Goal: Communication & Community: Answer question/provide support

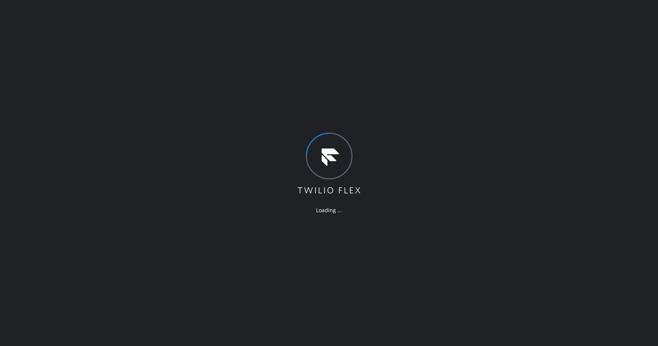
click at [61, 50] on div "Loading ..." at bounding box center [329, 173] width 658 height 346
click at [77, 87] on div "Loading ..." at bounding box center [329, 173] width 658 height 346
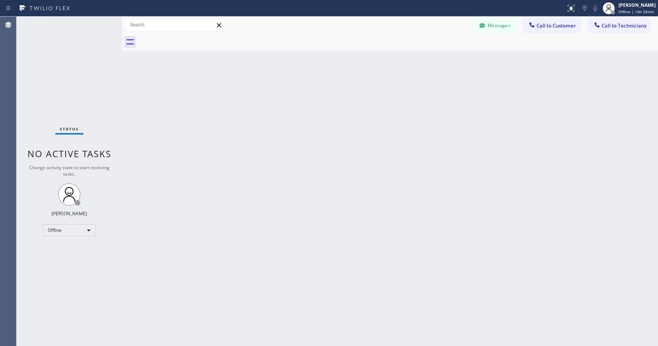
drag, startPoint x: 73, startPoint y: 106, endPoint x: 56, endPoint y: 255, distance: 150.4
click at [73, 106] on div "Status No active tasks Change activity state to start receiving tasks. [PERSON_…" at bounding box center [69, 181] width 105 height 329
click at [61, 230] on div "Offline" at bounding box center [69, 230] width 53 height 12
click at [62, 257] on li "Unavailable" at bounding box center [68, 259] width 51 height 9
click at [72, 81] on div "Status No active tasks Change activity state to start receiving tasks. [PERSON_…" at bounding box center [69, 181] width 105 height 329
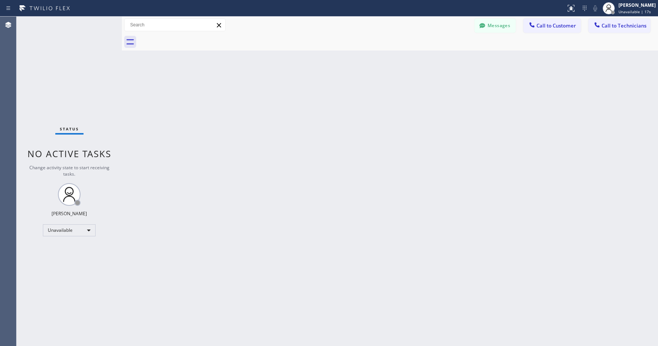
click at [84, 101] on div "Status No active tasks Change activity state to start receiving tasks. [PERSON_…" at bounding box center [69, 181] width 105 height 329
click at [90, 74] on div "Status No active tasks Change activity state to start receiving tasks. [PERSON_…" at bounding box center [69, 181] width 105 height 329
click at [62, 65] on div "Status No active tasks Change activity state to start receiving tasks. [PERSON_…" at bounding box center [69, 181] width 105 height 329
click at [55, 47] on div "Status No active tasks Change activity state to start receiving tasks. [PERSON_…" at bounding box center [69, 181] width 105 height 329
drag, startPoint x: 83, startPoint y: 96, endPoint x: 128, endPoint y: 68, distance: 53.1
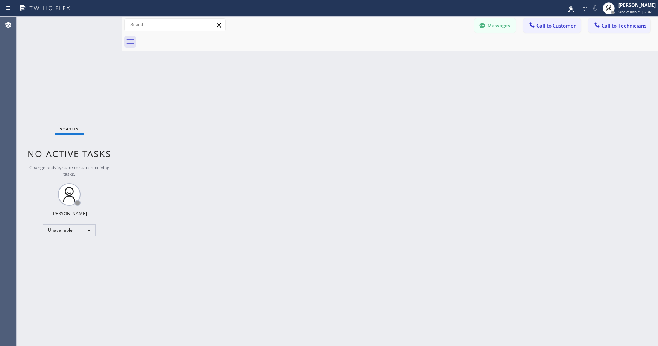
click at [83, 97] on div "Status No active tasks Change activity state to start receiving tasks. [PERSON_…" at bounding box center [69, 181] width 105 height 329
click at [50, 73] on div "Status No active tasks Change activity state to start receiving tasks. [PERSON_…" at bounding box center [69, 181] width 105 height 329
click at [77, 73] on div "Status No active tasks Change activity state to start receiving tasks. [PERSON_…" at bounding box center [69, 181] width 105 height 329
click at [59, 44] on div "Status No active tasks Change activity state to start receiving tasks. [PERSON_…" at bounding box center [69, 181] width 105 height 329
click at [68, 55] on div "Status No active tasks Change activity state to start receiving tasks. [PERSON_…" at bounding box center [69, 181] width 105 height 329
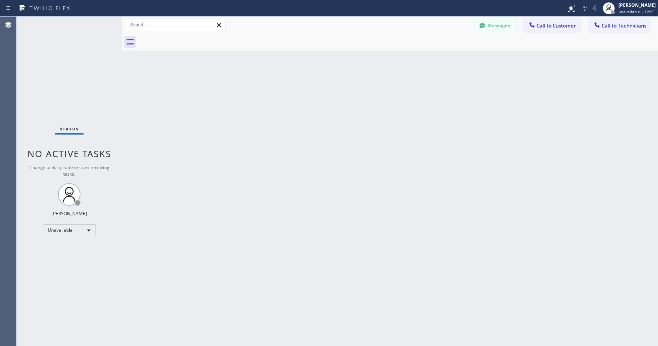
click at [58, 40] on div "Status No active tasks Change activity state to start receiving tasks. [PERSON_…" at bounding box center [69, 181] width 105 height 329
click at [58, 89] on div "Status No active tasks Change activity state to start receiving tasks. [PERSON_…" at bounding box center [69, 181] width 105 height 329
click at [500, 32] on button "Messages" at bounding box center [495, 25] width 41 height 14
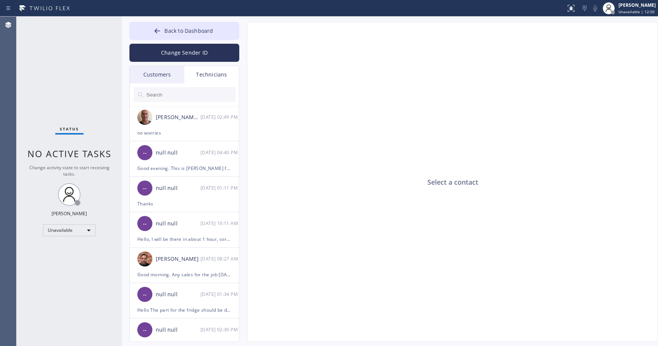
click at [158, 77] on div "Customers" at bounding box center [157, 74] width 55 height 17
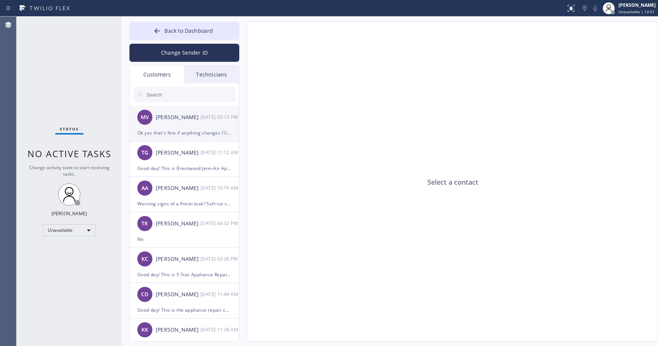
click at [194, 124] on div "MV [PERSON_NAME] [DATE] 05:13 PM" at bounding box center [185, 117] width 110 height 23
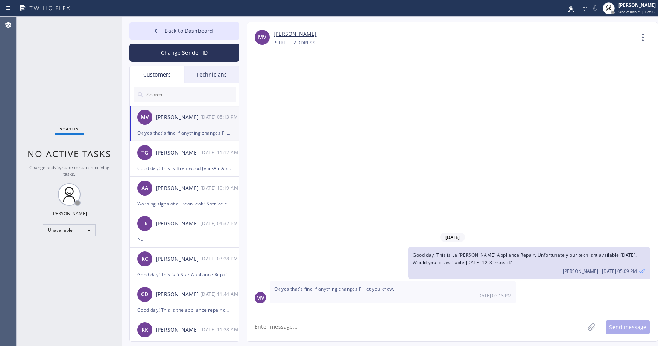
click at [291, 33] on link "[PERSON_NAME]" at bounding box center [295, 34] width 43 height 9
click at [290, 327] on textarea at bounding box center [416, 326] width 338 height 29
type textarea "Great thank you"
click at [615, 323] on button "Send message" at bounding box center [628, 327] width 44 height 14
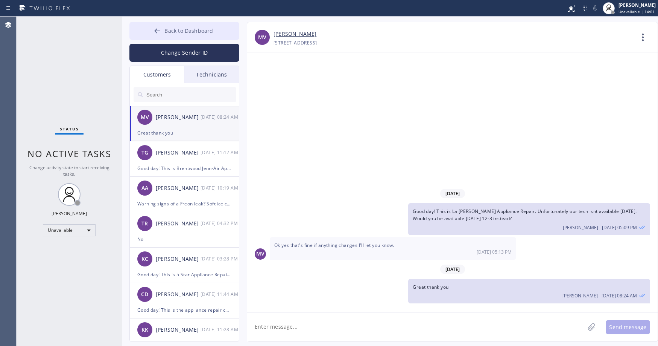
click at [188, 31] on span "Back to Dashboard" at bounding box center [188, 30] width 49 height 7
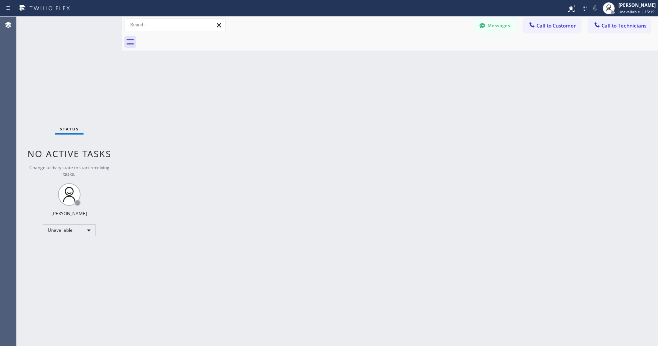
click at [82, 82] on div "Status No active tasks Change activity state to start receiving tasks. [PERSON_…" at bounding box center [69, 181] width 105 height 329
drag, startPoint x: 56, startPoint y: 50, endPoint x: 33, endPoint y: 208, distance: 159.3
click at [56, 50] on div "Status No active tasks Change activity state to start receiving tasks. [PERSON_…" at bounding box center [69, 181] width 105 height 329
click at [62, 61] on div "Status No active tasks Change activity state to start receiving tasks. [PERSON_…" at bounding box center [69, 181] width 105 height 329
click at [66, 65] on div "Status No active tasks Change activity state to start receiving tasks. [PERSON_…" at bounding box center [69, 181] width 105 height 329
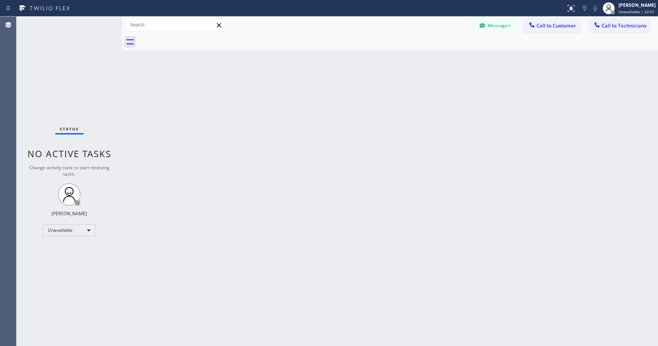
click at [52, 64] on div "Status No active tasks Change activity state to start receiving tasks. [PERSON_…" at bounding box center [69, 181] width 105 height 329
click at [86, 53] on div "Status No active tasks Change activity state to start receiving tasks. [PERSON_…" at bounding box center [69, 181] width 105 height 329
click at [59, 55] on div "Status No active tasks Change activity state to start receiving tasks. [PERSON_…" at bounding box center [69, 181] width 105 height 329
click at [70, 45] on div "Status No active tasks Change activity state to start receiving tasks. [PERSON_…" at bounding box center [69, 181] width 105 height 329
click at [492, 26] on button "Messages" at bounding box center [495, 25] width 41 height 14
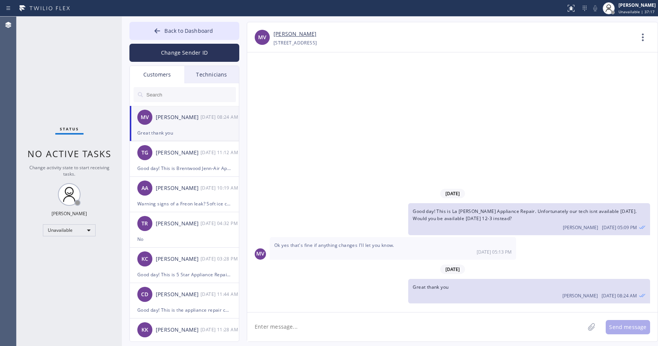
click at [167, 95] on input "text" at bounding box center [191, 94] width 90 height 15
paste input "NQ61F8"
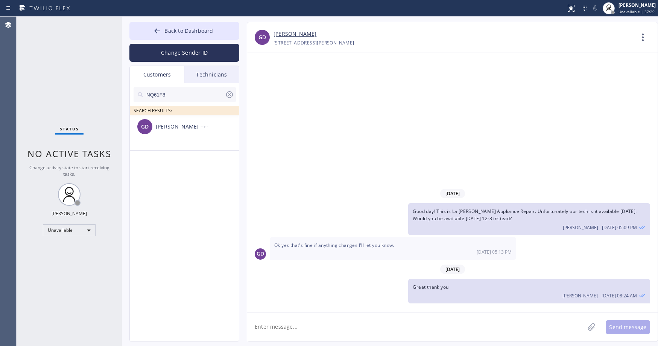
type input "NQ61F8"
click at [188, 127] on div "[PERSON_NAME]" at bounding box center [178, 126] width 45 height 9
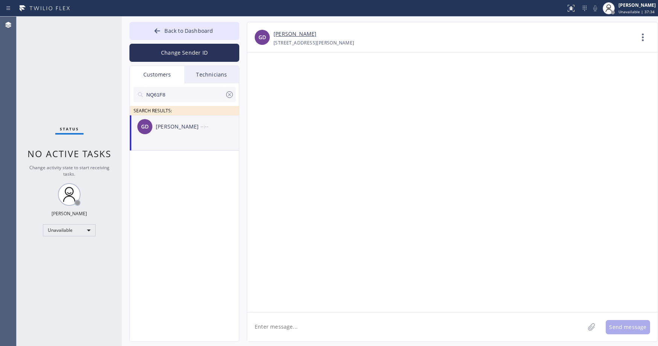
click at [295, 327] on textarea at bounding box center [416, 326] width 338 height 29
paste textarea "Viking Professional Service"
click at [571, 330] on textarea "Good day! This is Viking Professional Service. Unfortunately our tech cant make…" at bounding box center [422, 326] width 351 height 29
type textarea "Good day! This is Viking Professional Service. Unfortunately our tech cant make…"
click at [627, 325] on button "Send message" at bounding box center [628, 327] width 44 height 14
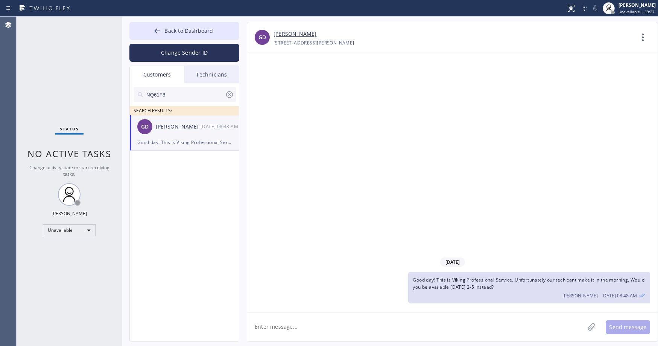
drag, startPoint x: 64, startPoint y: 64, endPoint x: 75, endPoint y: 75, distance: 14.6
click at [64, 65] on div "Status No active tasks Change activity state to start receiving tasks. [PERSON_…" at bounding box center [69, 181] width 105 height 329
click at [197, 131] on div "GD [PERSON_NAME] [DATE] 08:48 AM" at bounding box center [185, 126] width 110 height 23
click at [412, 184] on div "[DATE] Good day! This is Viking Professional Service. Unfortunately our tech ca…" at bounding box center [452, 181] width 411 height 259
click at [229, 95] on icon at bounding box center [229, 94] width 7 height 7
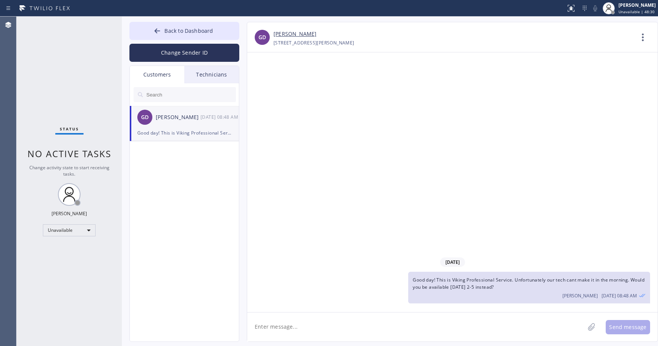
click at [296, 35] on link "[PERSON_NAME]" at bounding box center [295, 34] width 43 height 9
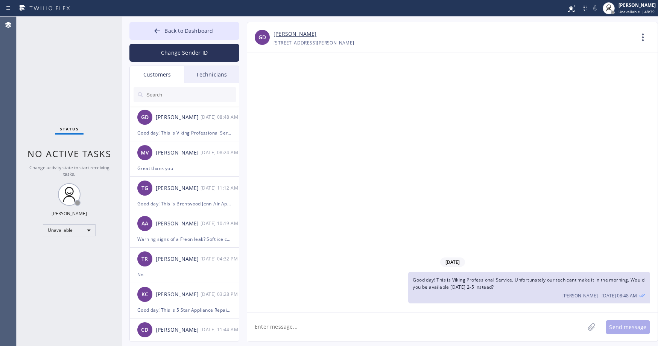
drag, startPoint x: 67, startPoint y: 64, endPoint x: 59, endPoint y: 145, distance: 81.3
click at [67, 65] on div "Status No active tasks Change activity state to start receiving tasks. [PERSON_…" at bounding box center [69, 181] width 105 height 329
click at [44, 67] on div "Status No active tasks Change activity state to start receiving tasks. [PERSON_…" at bounding box center [69, 181] width 105 height 329
drag, startPoint x: 67, startPoint y: 57, endPoint x: 199, endPoint y: 59, distance: 131.7
click at [67, 58] on div "Status No active tasks Change activity state to start receiving tasks. [PERSON_…" at bounding box center [69, 181] width 105 height 329
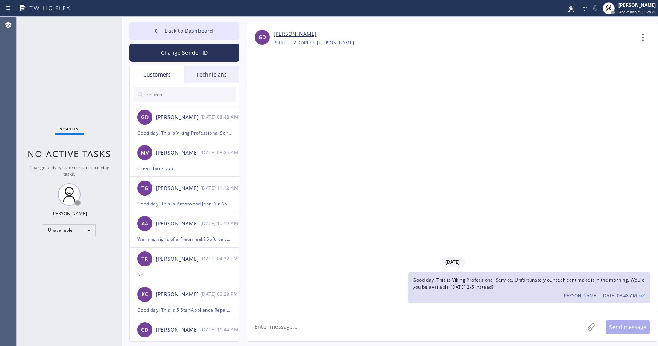
click at [387, 131] on div "[DATE] Good day! This is Viking Professional Service. Unfortunately our tech ca…" at bounding box center [452, 181] width 411 height 259
click at [184, 33] on span "Back to Dashboard" at bounding box center [188, 30] width 49 height 7
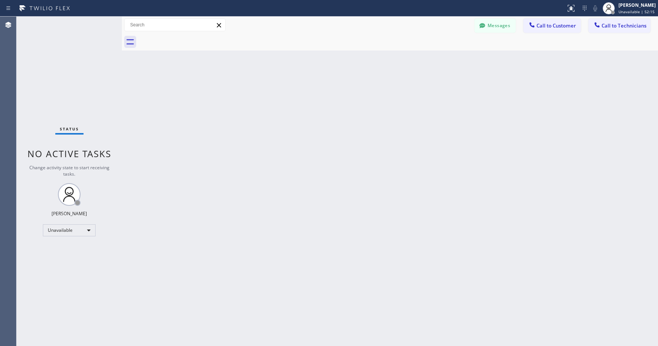
click at [60, 82] on div "Status No active tasks Change activity state to start receiving tasks. [PERSON_…" at bounding box center [69, 181] width 105 height 329
click at [84, 71] on div "Status No active tasks Change activity state to start receiving tasks. [PERSON_…" at bounding box center [69, 181] width 105 height 329
click at [43, 71] on div "Status No active tasks Change activity state to start receiving tasks. [PERSON_…" at bounding box center [69, 181] width 105 height 329
drag, startPoint x: 56, startPoint y: 39, endPoint x: 36, endPoint y: 136, distance: 98.9
click at [56, 40] on div "Status No active tasks Change activity state to start receiving tasks. [PERSON_…" at bounding box center [69, 181] width 105 height 329
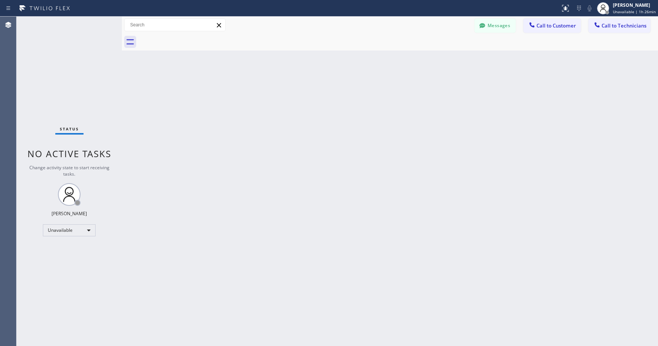
click at [495, 29] on button "Messages" at bounding box center [495, 25] width 41 height 14
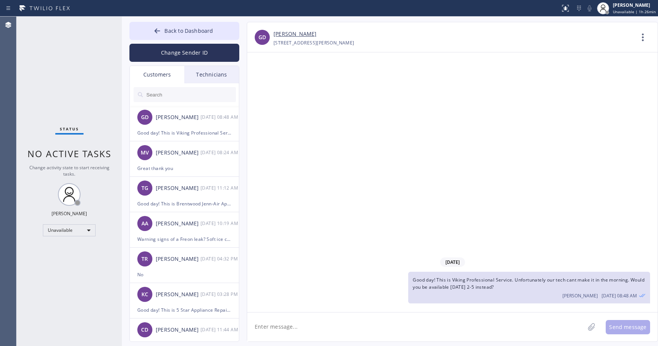
click at [164, 96] on input "text" at bounding box center [191, 94] width 90 height 15
paste input "JWUBB4"
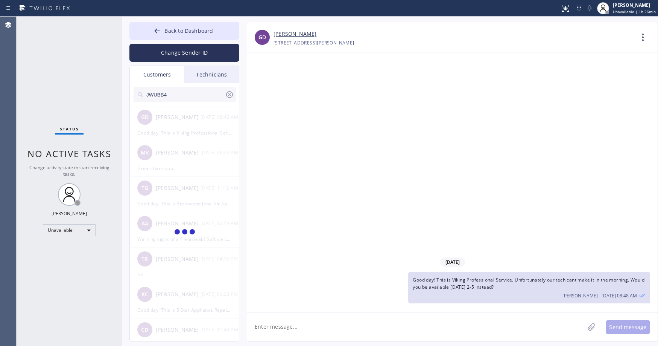
type input "JWUBB4"
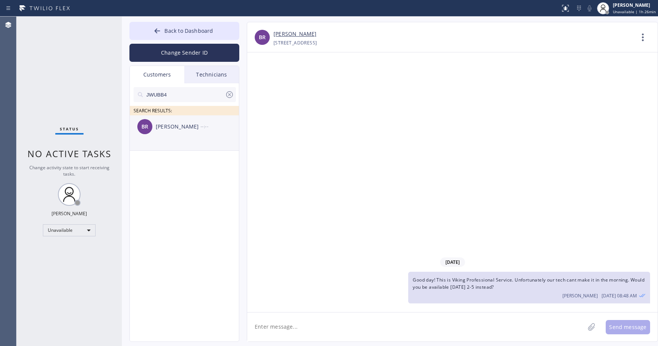
click at [187, 131] on div "BR [PERSON_NAME] --:--" at bounding box center [185, 126] width 110 height 23
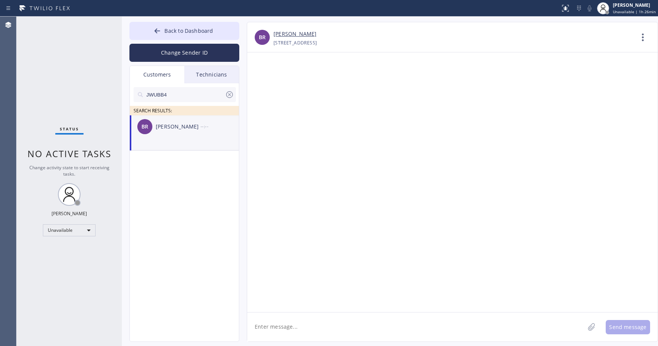
click at [299, 328] on textarea at bounding box center [416, 326] width 338 height 29
type textarea "g"
paste textarea "Viking Repair Service"
type textarea "Good day! This is Viking Repair Service. Unfortunately our tech cant make it [D…"
click at [622, 328] on button "Send message" at bounding box center [628, 327] width 44 height 14
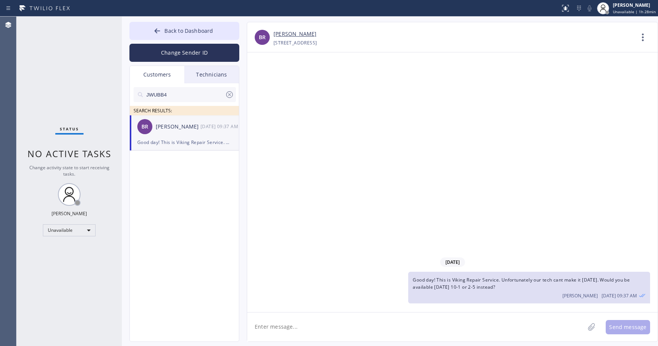
click at [95, 63] on div "Status No active tasks Change activity state to start receiving tasks. [PERSON_…" at bounding box center [69, 181] width 105 height 329
click at [230, 96] on icon at bounding box center [229, 94] width 9 height 9
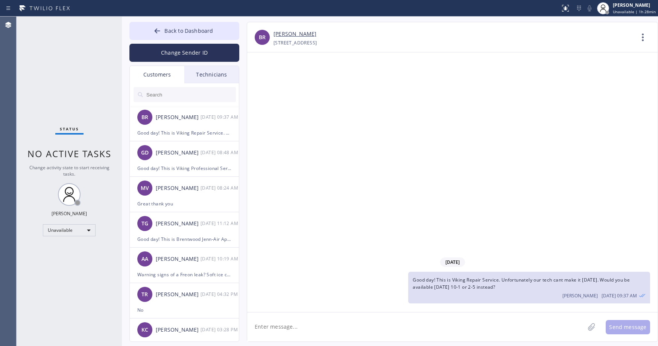
click at [58, 99] on div "Status No active tasks Change activity state to start receiving tasks. [PERSON_…" at bounding box center [69, 181] width 105 height 329
click at [195, 30] on span "Back to Dashboard" at bounding box center [188, 30] width 49 height 7
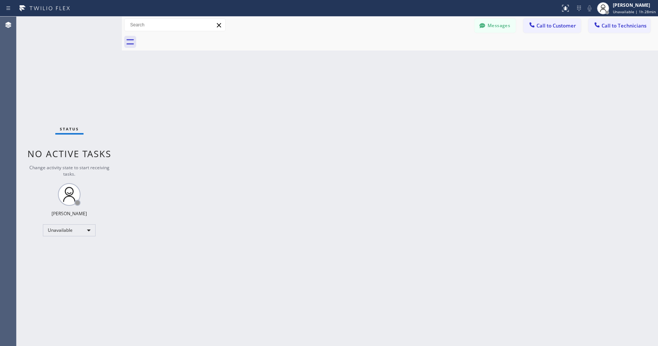
click at [68, 56] on div "Status No active tasks Change activity state to start receiving tasks. [PERSON_…" at bounding box center [69, 181] width 105 height 329
click at [46, 65] on div "Status No active tasks Change activity state to start receiving tasks. [PERSON_…" at bounding box center [69, 181] width 105 height 329
drag, startPoint x: 67, startPoint y: 74, endPoint x: 159, endPoint y: 82, distance: 92.5
click at [70, 74] on div "Status No active tasks Change activity state to start receiving tasks. [PERSON_…" at bounding box center [69, 181] width 105 height 329
click at [485, 25] on icon at bounding box center [483, 26] width 8 height 8
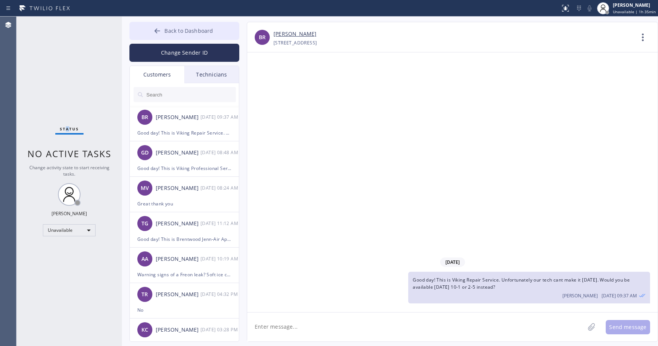
click at [188, 32] on span "Back to Dashboard" at bounding box center [188, 30] width 49 height 7
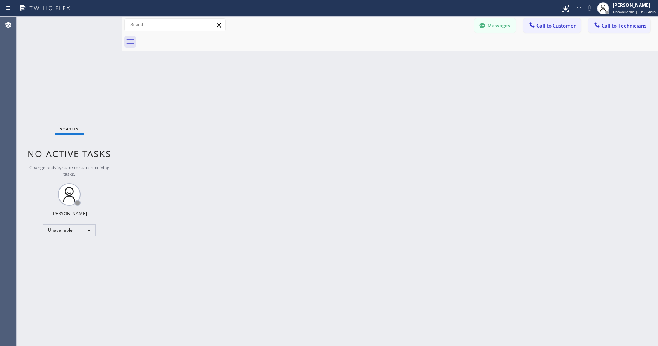
click at [110, 52] on div "Status No active tasks Change activity state to start receiving tasks. [PERSON_…" at bounding box center [69, 181] width 105 height 329
click at [53, 55] on div "Status No active tasks Change activity state to start receiving tasks. [PERSON_…" at bounding box center [69, 181] width 105 height 329
click at [68, 76] on div "Status No active tasks Change activity state to start receiving tasks. [PERSON_…" at bounding box center [69, 181] width 105 height 329
click at [508, 24] on button "Messages" at bounding box center [495, 25] width 41 height 14
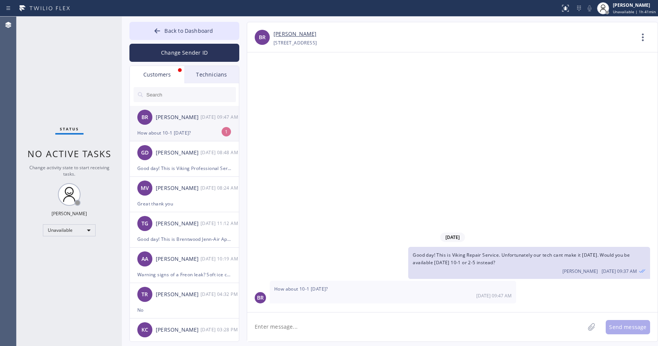
click at [184, 123] on div "BR [PERSON_NAME] [DATE] 09:47 AM" at bounding box center [185, 117] width 110 height 23
click at [295, 326] on textarea at bounding box center [416, 326] width 338 height 29
type textarea "Yes that works. Thank you"
click at [627, 329] on button "Send message" at bounding box center [628, 327] width 44 height 14
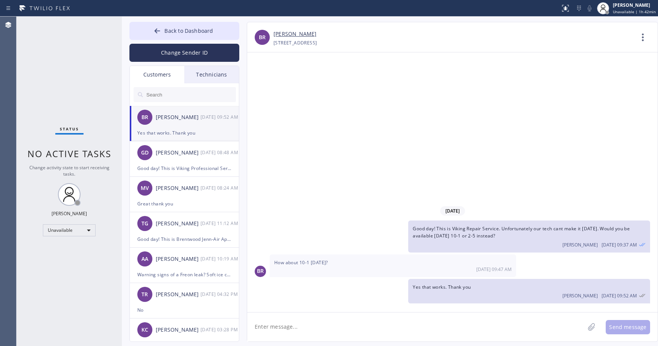
click at [284, 34] on link "[PERSON_NAME]" at bounding box center [295, 34] width 43 height 9
click at [164, 98] on input "text" at bounding box center [191, 94] width 90 height 15
paste input "WCAYLZ"
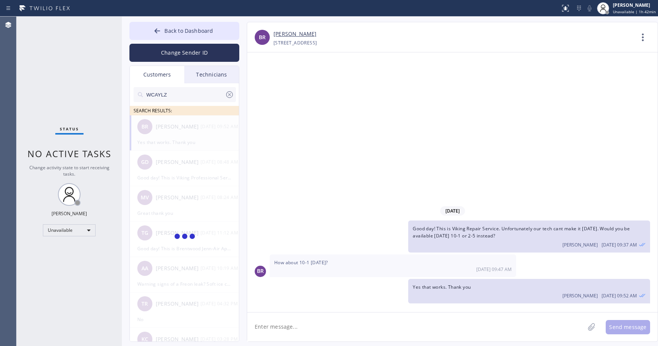
type input "WCAYLZ"
click at [61, 61] on div "Status No active tasks Change activity state to start receiving tasks. [PERSON_…" at bounding box center [69, 181] width 105 height 329
click at [188, 30] on span "Back to Dashboard" at bounding box center [188, 30] width 49 height 7
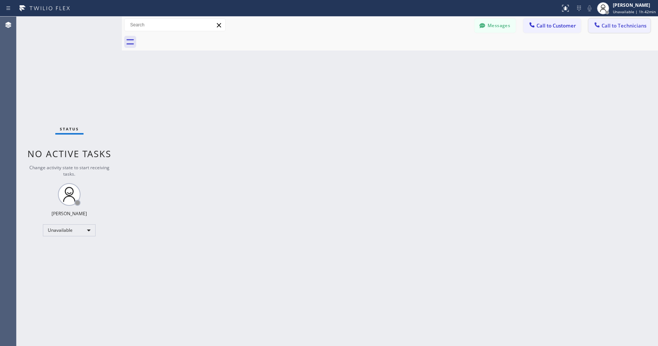
click at [615, 27] on span "Call to Technicians" at bounding box center [624, 25] width 45 height 7
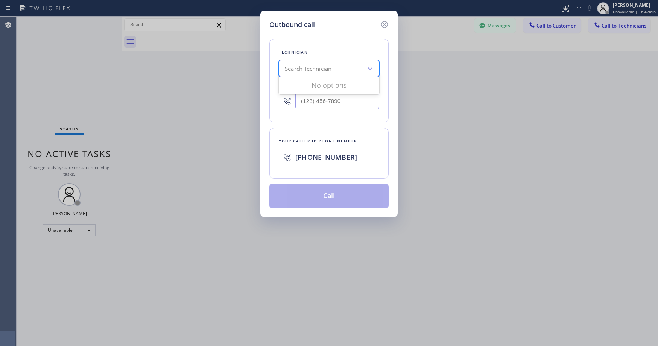
click at [320, 68] on div "Search Technician" at bounding box center [308, 68] width 47 height 9
type input "sd [PERSON_NAME]"
click at [311, 87] on div "[PERSON_NAME]" at bounding box center [329, 85] width 100 height 14
type input "[PHONE_NUMBER]"
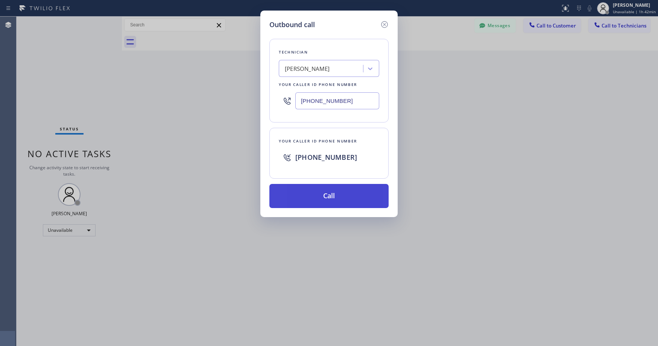
click at [318, 197] on button "Call" at bounding box center [328, 196] width 119 height 24
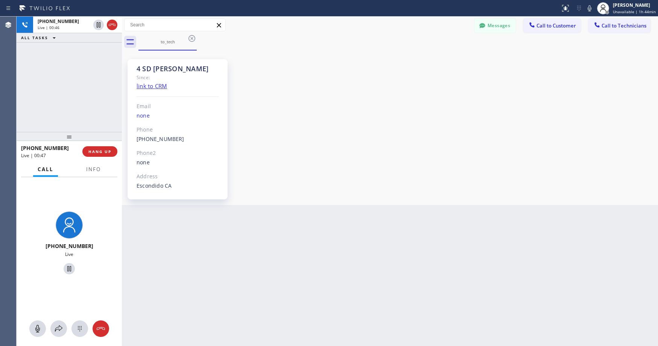
click at [69, 82] on div "[PHONE_NUMBER] Live | 00:46 ALL TASKS ALL TASKS ACTIVE TASKS TASKS IN WRAP UP" at bounding box center [69, 74] width 105 height 115
click at [113, 25] on icon at bounding box center [112, 24] width 9 height 9
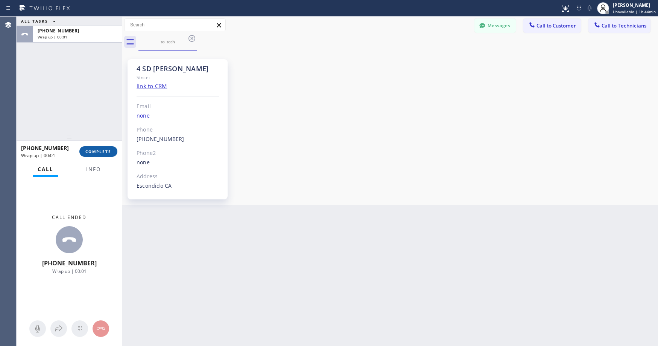
click at [100, 152] on span "COMPLETE" at bounding box center [98, 151] width 26 height 5
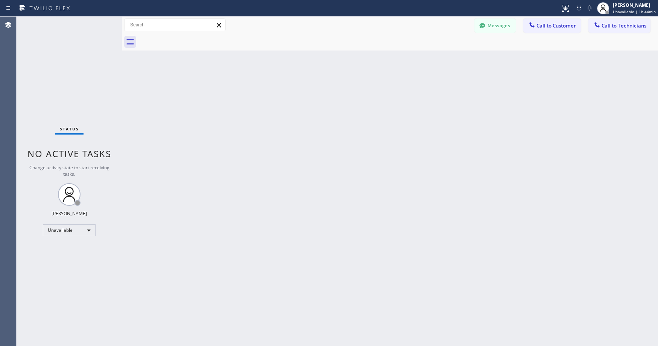
click at [53, 68] on div "Status No active tasks Change activity state to start receiving tasks. [PERSON_…" at bounding box center [69, 181] width 105 height 329
click at [93, 78] on div "Status No active tasks Change activity state to start receiving tasks. [PERSON_…" at bounding box center [69, 181] width 105 height 329
click at [69, 89] on div "Status No active tasks Change activity state to start receiving tasks. [PERSON_…" at bounding box center [69, 181] width 105 height 329
drag, startPoint x: 69, startPoint y: 59, endPoint x: 280, endPoint y: 64, distance: 210.4
click at [70, 60] on div "Status No active tasks Change activity state to start receiving tasks. [PERSON_…" at bounding box center [69, 181] width 105 height 329
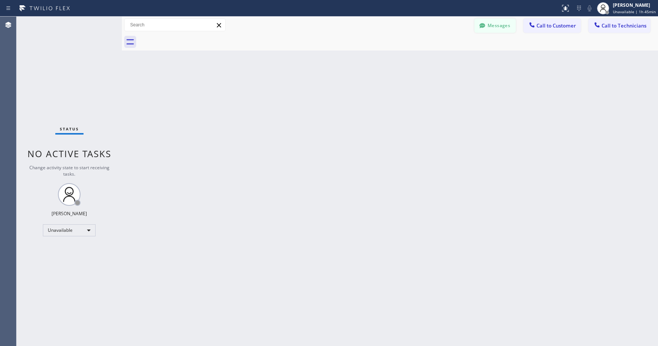
click at [497, 27] on button "Messages" at bounding box center [495, 25] width 41 height 14
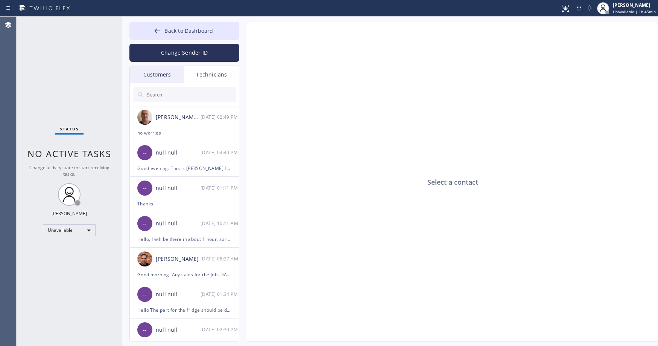
click at [155, 73] on div "Customers" at bounding box center [157, 74] width 55 height 17
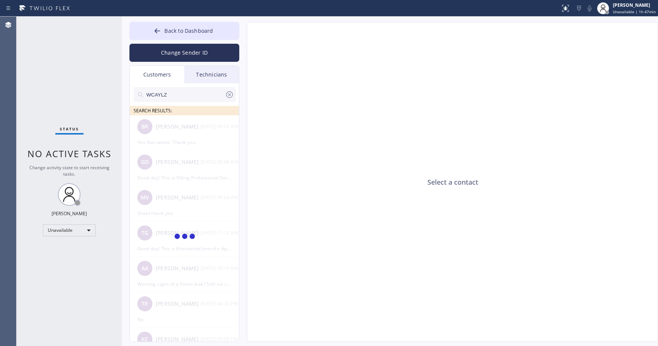
click at [62, 77] on div "Status No active tasks Change activity state to start receiving tasks. [PERSON_…" at bounding box center [69, 181] width 105 height 329
click at [228, 96] on icon at bounding box center [229, 94] width 7 height 7
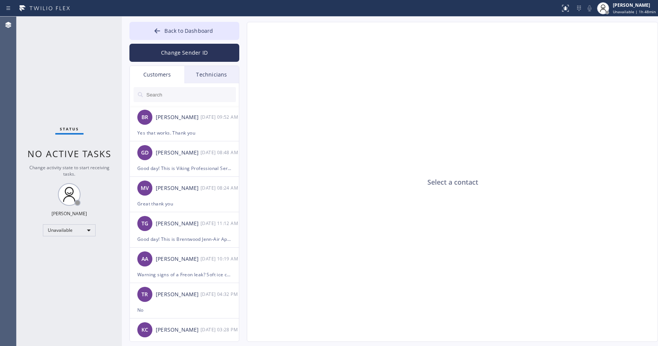
click at [166, 96] on input "text" at bounding box center [191, 94] width 90 height 15
paste input "S74L5R"
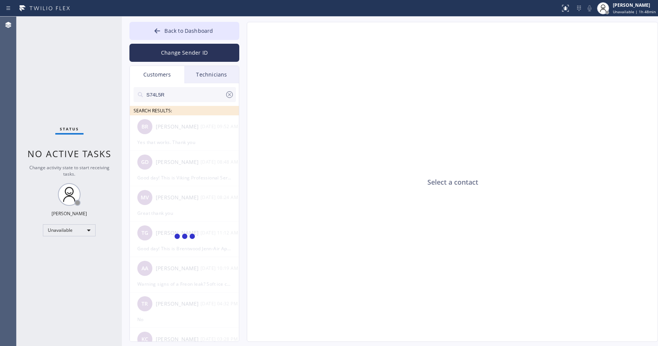
type input "S74L5R"
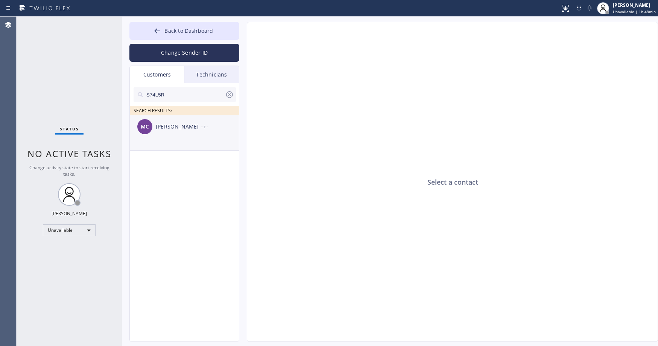
click at [169, 143] on li "MC [PERSON_NAME] --:--" at bounding box center [185, 132] width 110 height 35
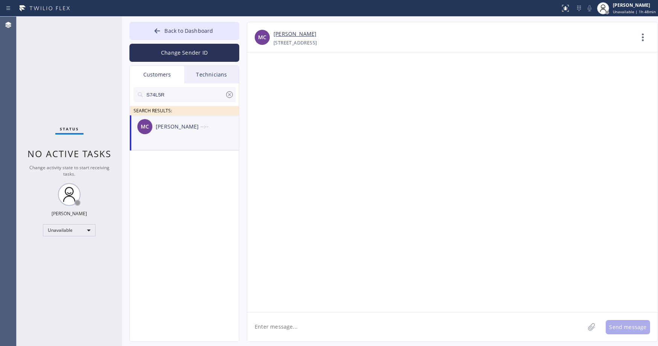
click at [290, 330] on textarea at bounding box center [416, 326] width 338 height 29
paste textarea "5 Star Appliance Repair"
type textarea "Good day! This is 5 Star Appliance Repair. The tech said he can be there [DATE]…"
click at [628, 327] on button "Send message" at bounding box center [628, 327] width 44 height 14
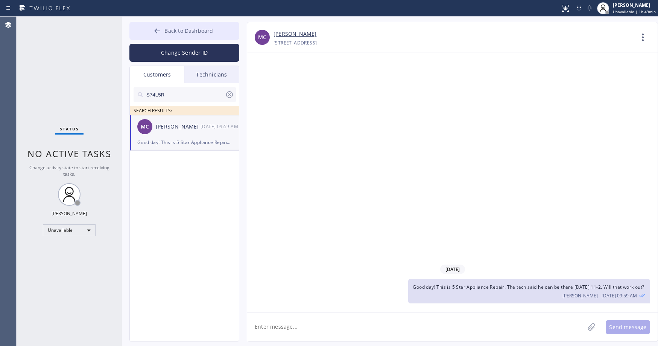
click at [176, 30] on span "Back to Dashboard" at bounding box center [188, 30] width 49 height 7
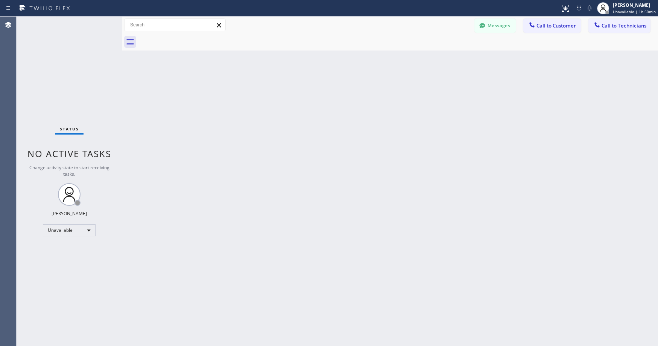
drag, startPoint x: 77, startPoint y: 70, endPoint x: 193, endPoint y: 58, distance: 116.2
click at [79, 70] on div "Status No active tasks Change activity state to start receiving tasks. [PERSON_…" at bounding box center [69, 181] width 105 height 329
click at [53, 231] on div "Unavailable" at bounding box center [69, 230] width 53 height 12
click at [62, 266] on li "Break" at bounding box center [68, 268] width 51 height 9
click at [96, 100] on div "Status No active tasks Change activity state to start receiving tasks. [PERSON_…" at bounding box center [69, 181] width 105 height 329
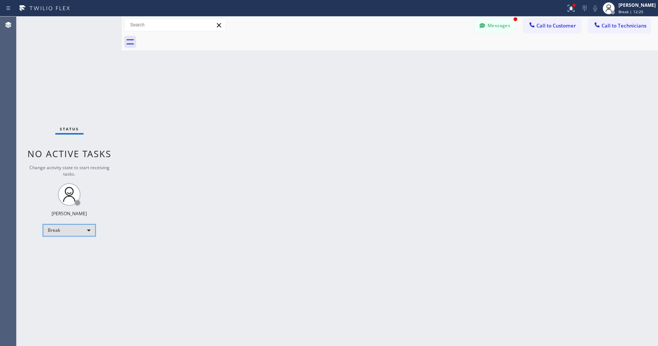
click at [55, 231] on div "Break" at bounding box center [69, 230] width 53 height 12
click at [63, 255] on li "Unavailable" at bounding box center [68, 259] width 51 height 9
click at [489, 26] on button "Messages" at bounding box center [495, 25] width 41 height 14
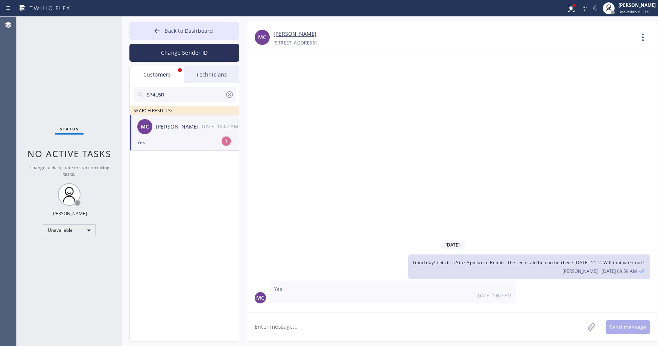
click at [187, 141] on div "Yes" at bounding box center [184, 142] width 94 height 9
click at [315, 327] on textarea at bounding box center [416, 326] width 338 height 29
type textarea "Thank you"
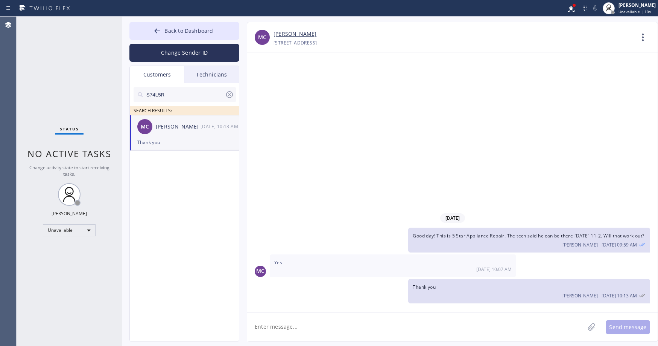
click at [284, 31] on link "[PERSON_NAME]" at bounding box center [295, 34] width 43 height 9
click at [65, 82] on div "Status No active tasks Change activity state to start receiving tasks. [PERSON_…" at bounding box center [69, 181] width 105 height 329
click at [172, 33] on span "Back to Dashboard" at bounding box center [188, 30] width 49 height 7
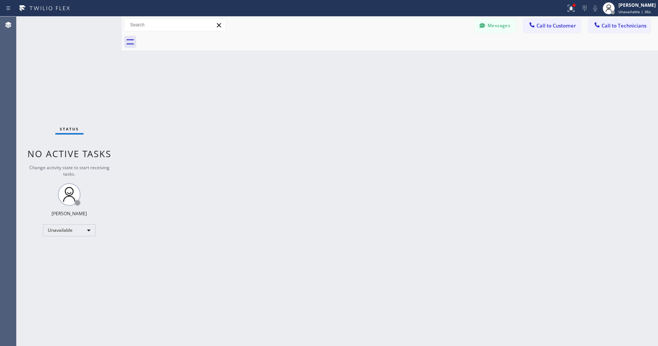
drag, startPoint x: 66, startPoint y: 84, endPoint x: 17, endPoint y: 310, distance: 231.1
click at [65, 86] on div "Status No active tasks Change activity state to start receiving tasks. [PERSON_…" at bounding box center [69, 181] width 105 height 329
click at [53, 69] on div "Status No active tasks Change activity state to start receiving tasks. [PERSON_…" at bounding box center [69, 181] width 105 height 329
drag, startPoint x: 85, startPoint y: 64, endPoint x: 362, endPoint y: 56, distance: 277.1
click at [87, 64] on div "Status No active tasks Change activity state to start receiving tasks. [PERSON_…" at bounding box center [69, 181] width 105 height 329
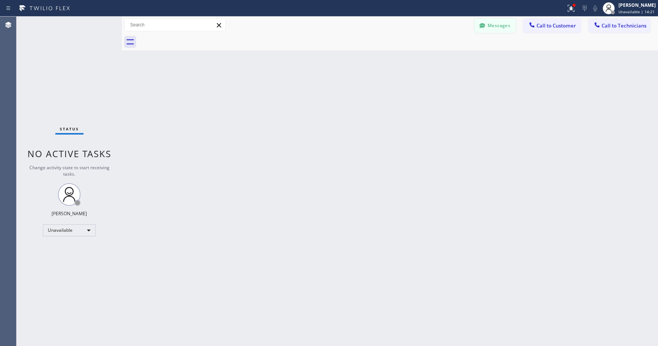
drag, startPoint x: 485, startPoint y: 25, endPoint x: 462, endPoint y: 33, distance: 24.3
click at [484, 26] on icon at bounding box center [482, 25] width 6 height 5
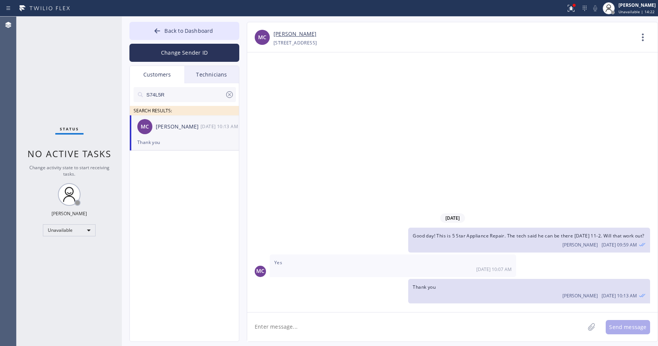
click at [228, 94] on icon at bounding box center [229, 94] width 9 height 9
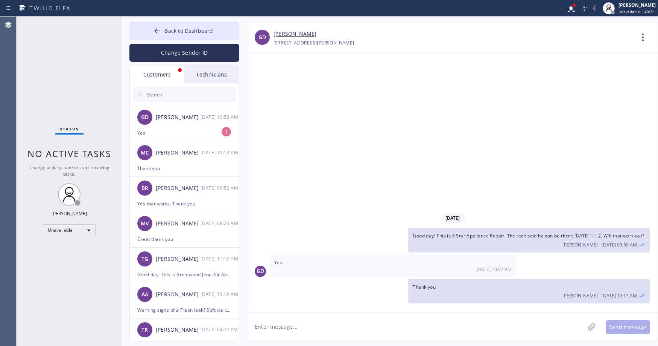
drag, startPoint x: 65, startPoint y: 53, endPoint x: 110, endPoint y: 70, distance: 48.2
click at [65, 53] on div "Status No active tasks Change activity state to start receiving tasks. [PERSON_…" at bounding box center [69, 181] width 105 height 329
click at [180, 128] on div "GD [PERSON_NAME] [DATE] 10:53 AM" at bounding box center [185, 117] width 110 height 23
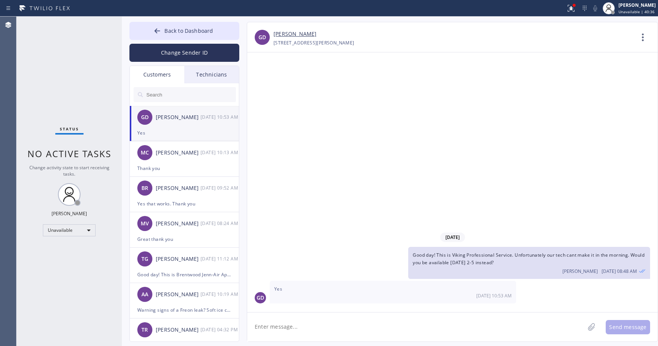
click at [289, 36] on link "[PERSON_NAME]" at bounding box center [295, 34] width 43 height 9
click at [303, 323] on textarea at bounding box center [416, 326] width 338 height 29
type textarea "Great thank you"
click at [626, 329] on button "Send message" at bounding box center [628, 327] width 44 height 14
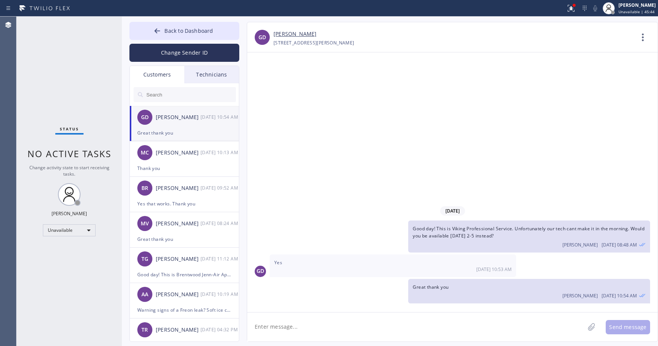
drag, startPoint x: 54, startPoint y: 60, endPoint x: 111, endPoint y: 67, distance: 57.6
click at [54, 61] on div "Status No active tasks Change activity state to start receiving tasks. [PERSON_…" at bounding box center [69, 181] width 105 height 329
click at [187, 30] on span "Back to Dashboard" at bounding box center [188, 30] width 49 height 7
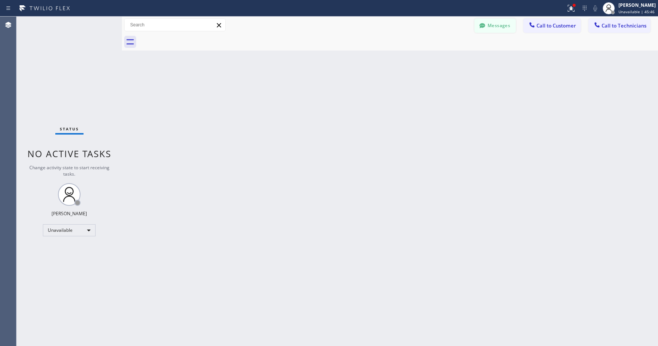
click at [489, 25] on button "Messages" at bounding box center [495, 25] width 41 height 14
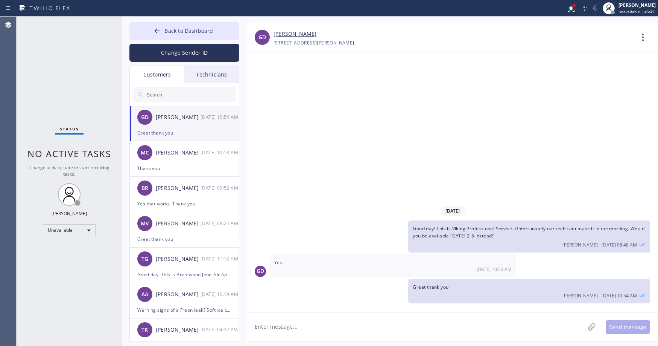
click at [164, 96] on input "text" at bounding box center [191, 94] width 90 height 15
paste input "WCAYLZ"
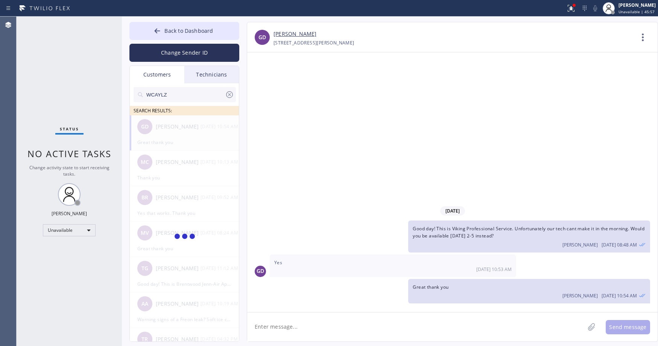
type input "WCAYLZ"
click at [70, 91] on div "Status No active tasks Change activity state to start receiving tasks. [PERSON_…" at bounding box center [69, 181] width 105 height 329
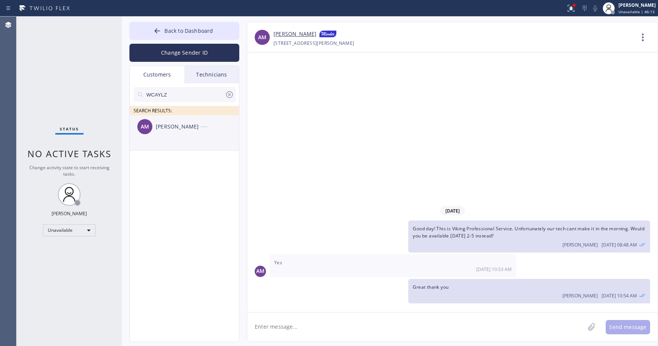
click at [177, 127] on div "[PERSON_NAME]" at bounding box center [178, 126] width 45 height 9
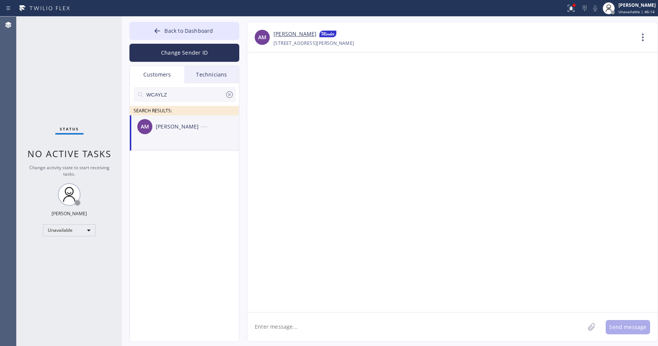
click at [290, 325] on textarea at bounding box center [416, 326] width 338 height 29
paste textarea "Viking Appliancerepair Pros"
click at [339, 326] on textarea "Good day! This is Viking Appliancerepair Pros" at bounding box center [422, 326] width 351 height 29
click at [388, 325] on textarea "Good day! This is Viking Appliance repair Pros" at bounding box center [422, 326] width 351 height 29
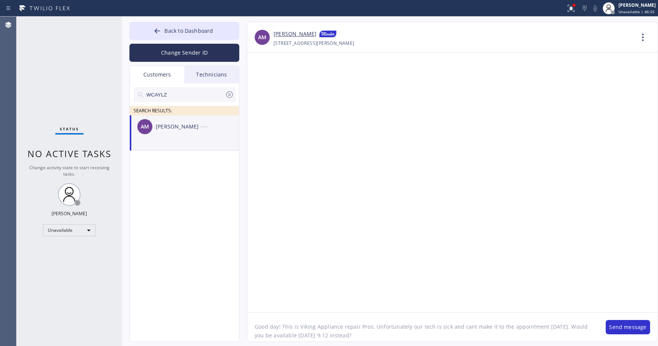
click at [316, 335] on textarea "Good day! This is Viking Appliance repair Pros. Unfortunately our tech is sick …" at bounding box center [422, 326] width 351 height 29
click at [379, 335] on textarea "Good day! This is Viking Appliance repair Pros. Unfortunately our tech is sick …" at bounding box center [422, 326] width 351 height 29
type textarea "Good day! This is Viking Appliance repair Pros. Unfortunately our tech is sick …"
click at [620, 324] on button "Send message" at bounding box center [628, 327] width 44 height 14
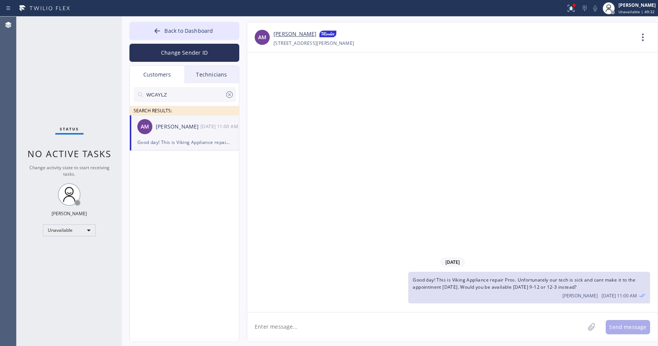
click at [94, 94] on div "Status No active tasks Change activity state to start receiving tasks. [PERSON_…" at bounding box center [69, 181] width 105 height 329
click at [67, 73] on div "Status No active tasks Change activity state to start receiving tasks. [PERSON_…" at bounding box center [69, 181] width 105 height 329
click at [230, 93] on icon at bounding box center [229, 94] width 9 height 9
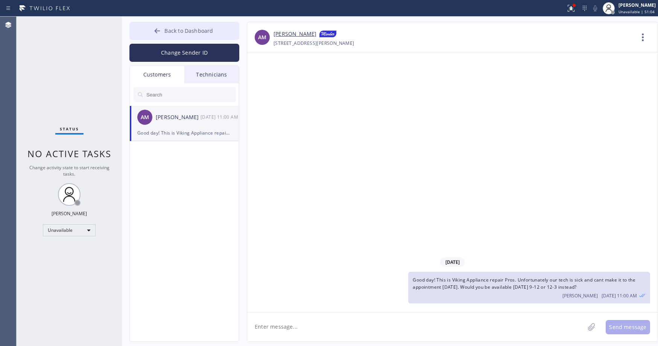
click at [180, 33] on span "Back to Dashboard" at bounding box center [188, 30] width 49 height 7
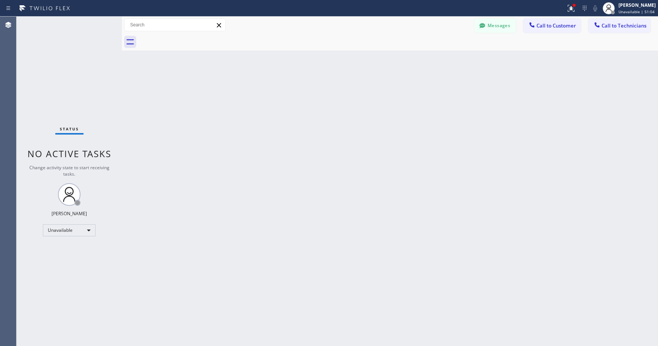
click at [73, 70] on div "Status No active tasks Change activity state to start receiving tasks. [PERSON_…" at bounding box center [69, 181] width 105 height 329
click at [56, 72] on div "Status No active tasks Change activity state to start receiving tasks. [PERSON_…" at bounding box center [69, 181] width 105 height 329
drag, startPoint x: 52, startPoint y: 77, endPoint x: 165, endPoint y: 0, distance: 137.1
click at [53, 77] on div "Status No active tasks Change activity state to start receiving tasks. [PERSON_…" at bounding box center [69, 181] width 105 height 329
click at [67, 78] on div "Status No active tasks Change activity state to start receiving tasks. [PERSON_…" at bounding box center [69, 181] width 105 height 329
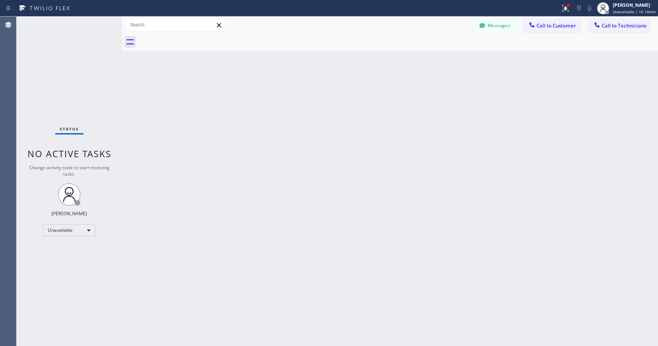
click at [78, 79] on div "Status No active tasks Change activity state to start receiving tasks. [PERSON_…" at bounding box center [69, 181] width 105 height 329
click at [36, 59] on div "Status No active tasks Change activity state to start receiving tasks. [PERSON_…" at bounding box center [69, 181] width 105 height 329
drag, startPoint x: 46, startPoint y: 53, endPoint x: 175, endPoint y: 12, distance: 134.9
click at [47, 53] on div "Status No active tasks Change activity state to start receiving tasks. [PERSON_…" at bounding box center [69, 181] width 105 height 329
click at [63, 76] on div "Status No active tasks Change activity state to start receiving tasks. [PERSON_…" at bounding box center [69, 181] width 105 height 329
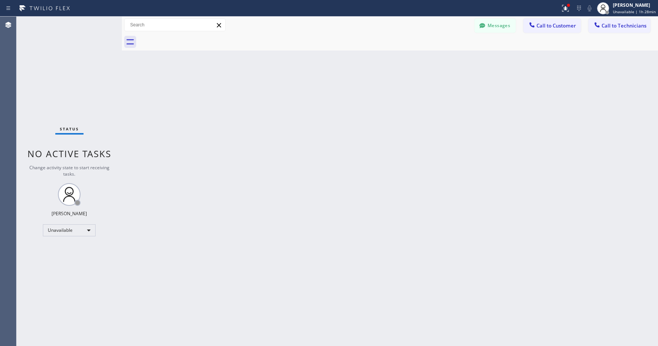
click at [61, 58] on div "Status No active tasks Change activity state to start receiving tasks. [PERSON_…" at bounding box center [69, 181] width 105 height 329
drag, startPoint x: 610, startPoint y: 26, endPoint x: 481, endPoint y: 48, distance: 130.2
click at [610, 26] on span "Call to Technicians" at bounding box center [624, 25] width 45 height 7
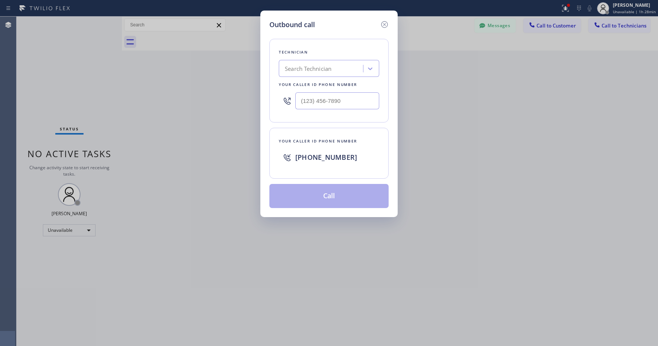
click at [306, 69] on div "Search Technician" at bounding box center [308, 68] width 47 height 9
type input "[PERSON_NAME]"
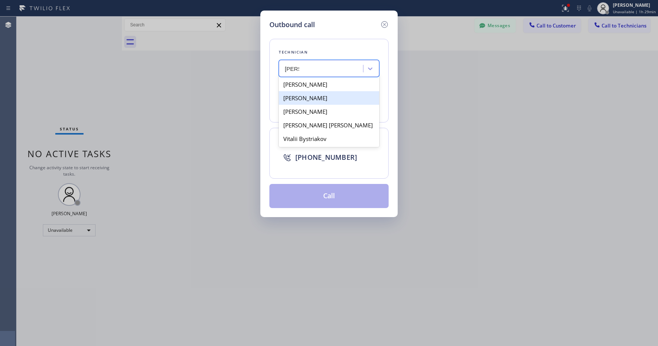
click at [312, 101] on div "[PERSON_NAME]" at bounding box center [329, 98] width 100 height 14
type input "[PHONE_NUMBER]"
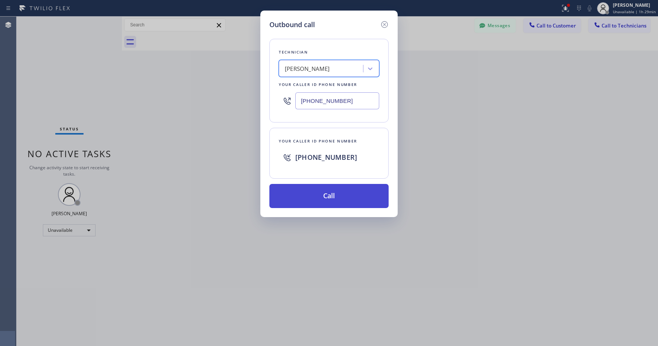
click at [317, 195] on button "Call" at bounding box center [328, 196] width 119 height 24
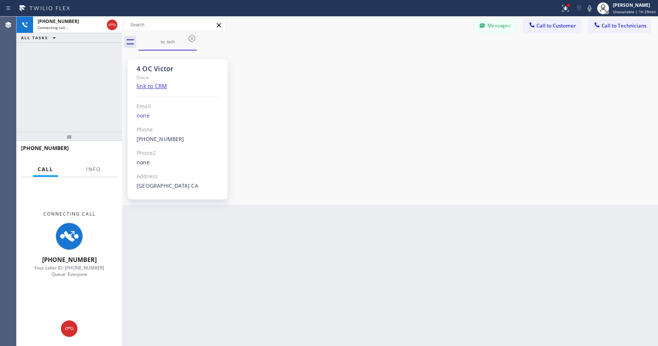
click at [65, 86] on div "[PHONE_NUMBER] Connecting call… ALL TASKS ALL TASKS ACTIVE TASKS TASKS IN WRAP …" at bounding box center [69, 74] width 105 height 115
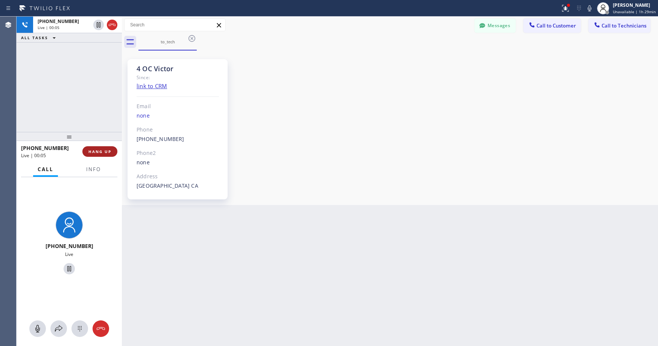
click at [104, 152] on span "HANG UP" at bounding box center [99, 151] width 23 height 5
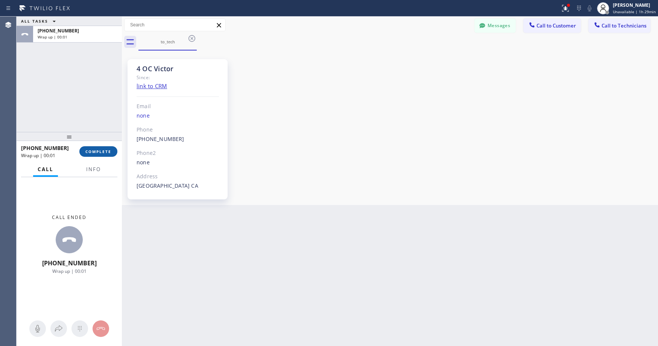
click at [94, 154] on span "COMPLETE" at bounding box center [98, 151] width 26 height 5
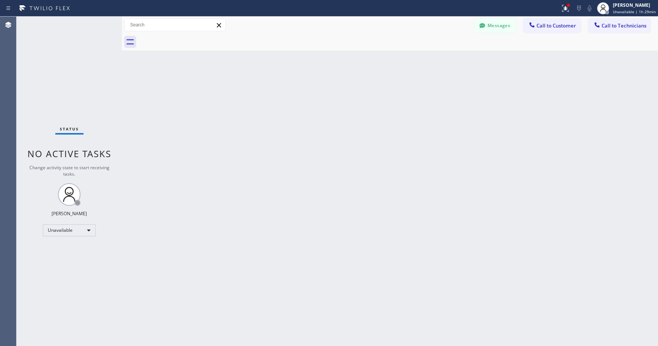
drag, startPoint x: 45, startPoint y: 70, endPoint x: 532, endPoint y: 55, distance: 487.3
click at [58, 74] on div "Status No active tasks Change activity state to start receiving tasks. [PERSON_…" at bounding box center [69, 181] width 105 height 329
drag, startPoint x: 631, startPoint y: 28, endPoint x: 623, endPoint y: 30, distance: 8.5
click at [631, 28] on span "Call to Technicians" at bounding box center [624, 25] width 45 height 7
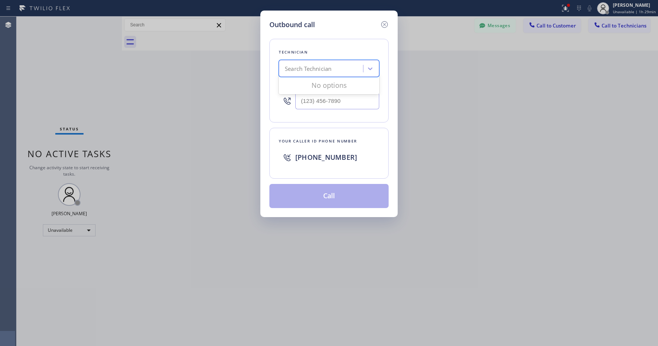
click at [318, 67] on div "Search Technician" at bounding box center [308, 68] width 47 height 9
type input "[PERSON_NAME]"
click at [312, 82] on div "[PERSON_NAME]" at bounding box center [329, 85] width 100 height 14
type input "[PHONE_NUMBER]"
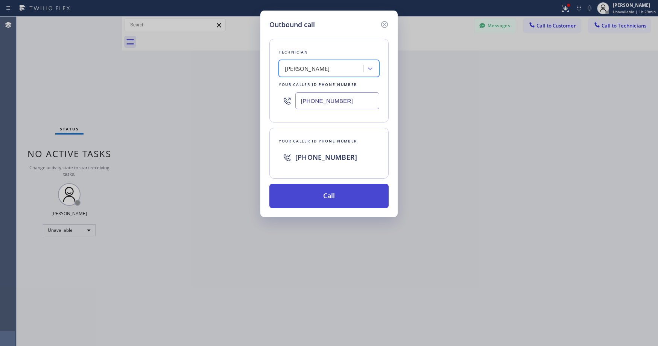
click at [326, 189] on button "Call" at bounding box center [328, 196] width 119 height 24
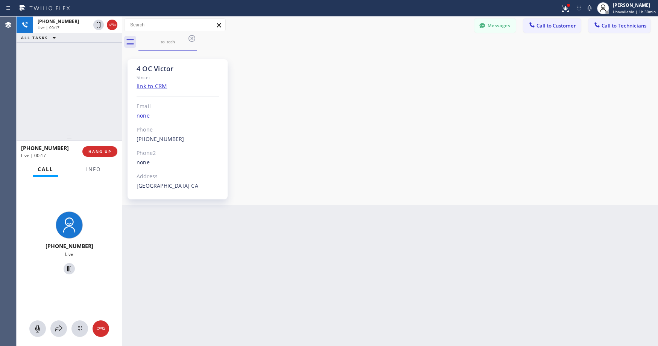
click at [57, 67] on div "[PHONE_NUMBER] Live | 00:17 ALL TASKS ALL TASKS ACTIVE TASKS TASKS IN WRAP UP" at bounding box center [69, 74] width 105 height 115
click at [56, 83] on div "[PHONE_NUMBER] Live | 00:49 ALL TASKS ALL TASKS ACTIVE TASKS TASKS IN WRAP UP" at bounding box center [69, 74] width 105 height 115
click at [70, 75] on div "[PHONE_NUMBER] Live | 03:08 ALL TASKS ALL TASKS ACTIVE TASKS TASKS IN WRAP UP" at bounding box center [69, 74] width 105 height 115
click at [64, 75] on div "[PHONE_NUMBER] Live | 03:20 ALL TASKS ALL TASKS ACTIVE TASKS TASKS IN WRAP UP" at bounding box center [69, 74] width 105 height 115
click at [111, 25] on icon at bounding box center [112, 24] width 9 height 9
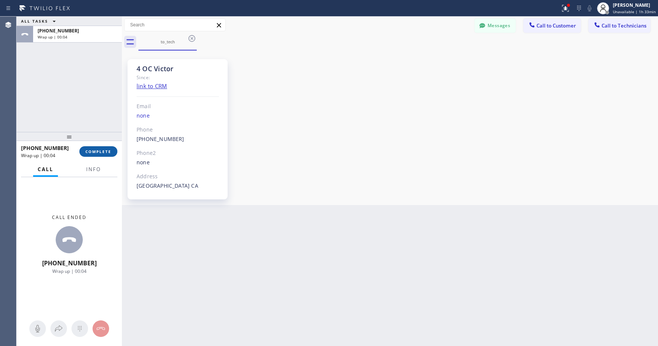
click at [101, 149] on span "COMPLETE" at bounding box center [98, 151] width 26 height 5
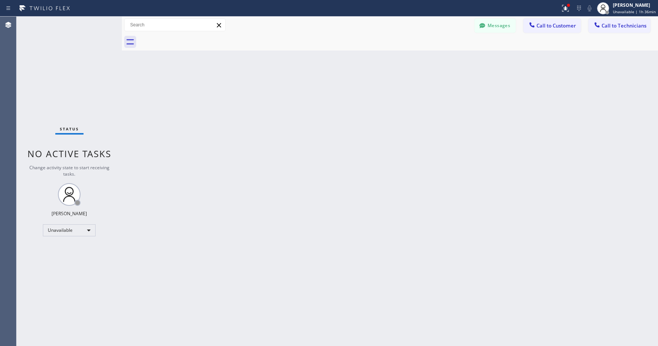
drag, startPoint x: 79, startPoint y: 84, endPoint x: 78, endPoint y: 90, distance: 5.7
click at [78, 89] on div "Status No active tasks Change activity state to start receiving tasks. [PERSON_…" at bounding box center [69, 181] width 105 height 329
drag, startPoint x: 71, startPoint y: 67, endPoint x: 165, endPoint y: 57, distance: 94.6
click at [72, 67] on div "Status No active tasks Change activity state to start receiving tasks. [PERSON_…" at bounding box center [69, 181] width 105 height 329
click at [619, 29] on button "Call to Technicians" at bounding box center [620, 25] width 62 height 14
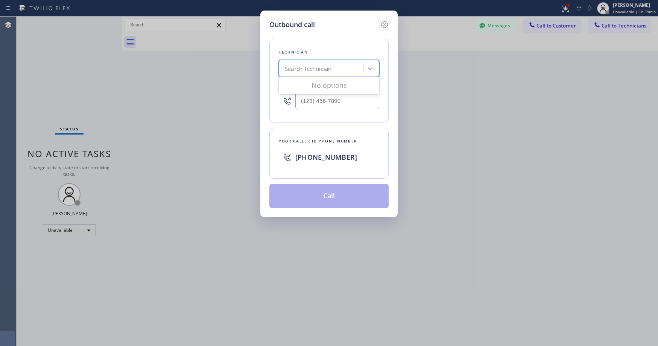
click at [311, 71] on div "Search Technician" at bounding box center [308, 68] width 47 height 9
type input "sf [PERSON_NAME]"
click at [311, 85] on div "[PERSON_NAME]" at bounding box center [329, 85] width 100 height 14
type input "[PHONE_NUMBER]"
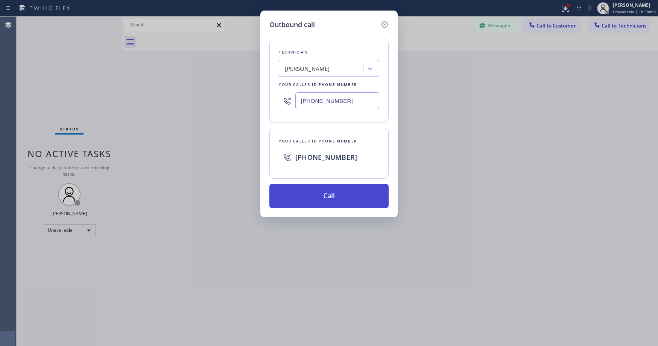
click at [318, 202] on button "Call" at bounding box center [328, 196] width 119 height 24
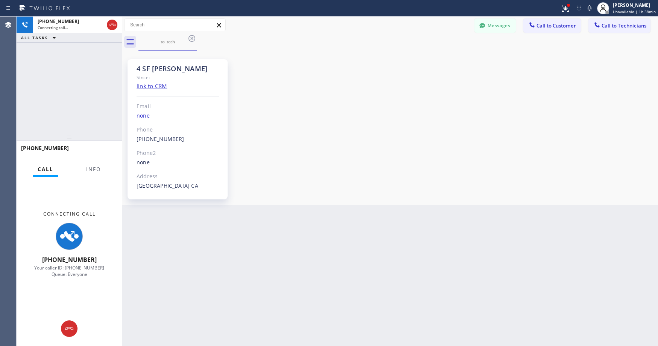
click at [67, 65] on div "[PHONE_NUMBER] Connecting call… ALL TASKS ALL TASKS ACTIVE TASKS TASKS IN WRAP …" at bounding box center [69, 74] width 105 height 115
click at [68, 65] on div "[PHONE_NUMBER] Connecting call… ALL TASKS ALL TASKS ACTIVE TASKS TASKS IN WRAP …" at bounding box center [69, 74] width 105 height 115
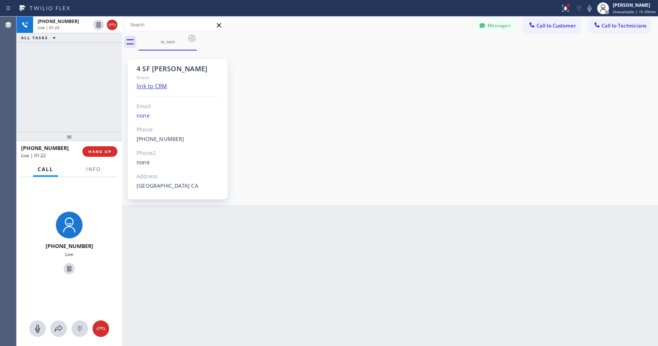
click at [67, 84] on div "[PHONE_NUMBER] Live | 01:23 ALL TASKS ALL TASKS ACTIVE TASKS TASKS IN WRAP UP" at bounding box center [69, 74] width 105 height 115
click at [228, 227] on div "Back to Dashboard Change Sender ID Customers Technicians AM [PERSON_NAME] [DATE…" at bounding box center [390, 181] width 536 height 329
click at [82, 67] on div "[PHONE_NUMBER] Live | 01:26 ALL TASKS ALL TASKS ACTIVE TASKS TASKS IN WRAP UP" at bounding box center [69, 74] width 105 height 115
drag, startPoint x: 225, startPoint y: 226, endPoint x: 155, endPoint y: 129, distance: 119.4
click at [225, 226] on div "Back to Dashboard Change Sender ID Customers Technicians AM [PERSON_NAME] [DATE…" at bounding box center [390, 181] width 536 height 329
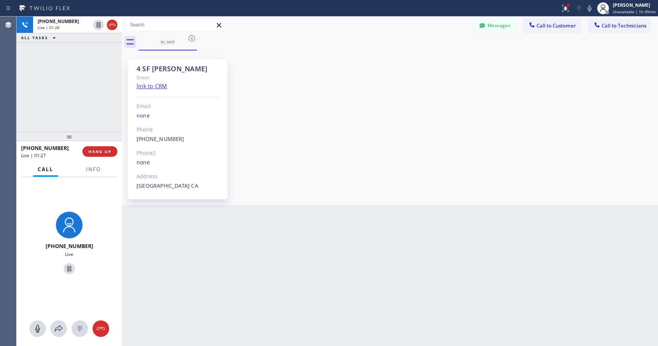
click at [96, 75] on div "[PHONE_NUMBER] Live | 01:28 ALL TASKS ALL TASKS ACTIVE TASKS TASKS IN WRAP UP" at bounding box center [69, 74] width 105 height 115
click at [231, 227] on div "Back to Dashboard Change Sender ID Customers Technicians AM [PERSON_NAME] [DATE…" at bounding box center [390, 181] width 536 height 329
click at [87, 70] on div "[PHONE_NUMBER] Live | 01:29 ALL TASKS ALL TASKS ACTIVE TASKS TASKS IN WRAP UP" at bounding box center [69, 74] width 105 height 115
click at [83, 88] on div "[PHONE_NUMBER] Live | 01:32 ALL TASKS ALL TASKS ACTIVE TASKS TASKS IN WRAP UP" at bounding box center [69, 74] width 105 height 115
click at [114, 26] on icon at bounding box center [112, 24] width 9 height 9
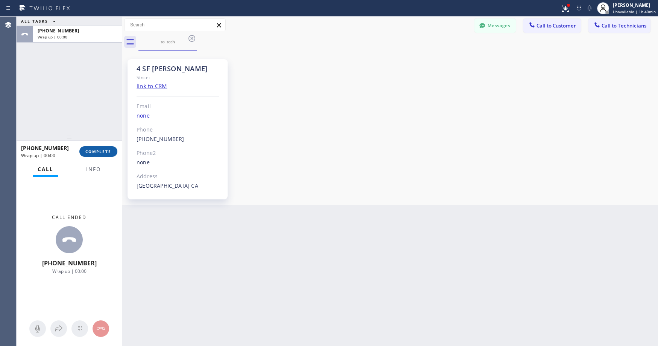
click at [100, 150] on span "COMPLETE" at bounding box center [98, 151] width 26 height 5
click at [68, 85] on div "ALL TASKS ALL TASKS ACTIVE TASKS TASKS IN WRAP UP [PHONE_NUMBER] Wrap up | 00:05" at bounding box center [69, 74] width 105 height 115
click at [60, 55] on div "ALL TASKS ALL TASKS ACTIVE TASKS TASKS IN WRAP UP [PHONE_NUMBER] Wrap up | 04:43" at bounding box center [69, 74] width 105 height 115
click at [103, 146] on button "COMPLETE" at bounding box center [98, 151] width 38 height 11
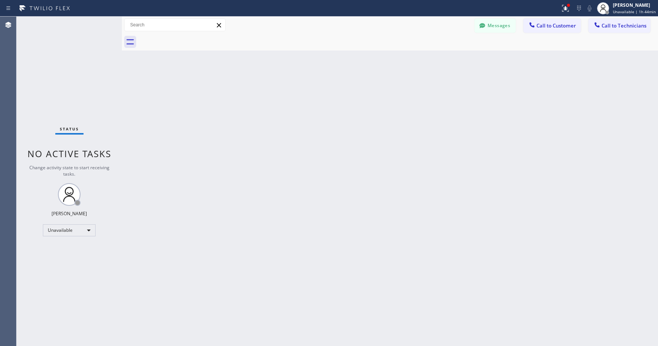
click at [69, 96] on div "Status No active tasks Change activity state to start receiving tasks. [PERSON_…" at bounding box center [69, 181] width 105 height 329
click at [59, 48] on div "Status No active tasks Change activity state to start receiving tasks. [PERSON_…" at bounding box center [69, 181] width 105 height 329
click at [50, 227] on div "Unavailable" at bounding box center [69, 230] width 53 height 12
click at [59, 266] on li "Break" at bounding box center [68, 268] width 51 height 9
click at [88, 88] on div "Status No active tasks Change activity state to start receiving tasks. [PERSON_…" at bounding box center [69, 181] width 105 height 329
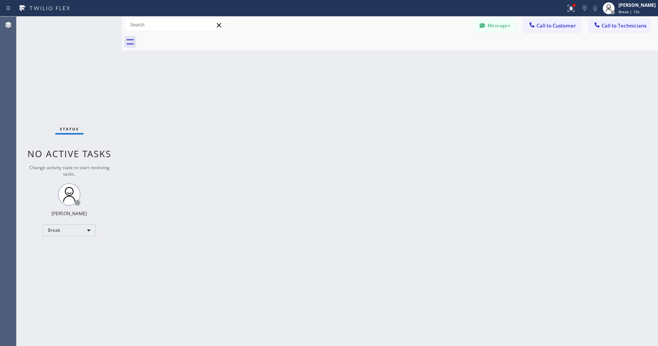
click at [75, 67] on div "Status No active tasks Change activity state to start receiving tasks. [PERSON_…" at bounding box center [69, 181] width 105 height 329
